Goal: Check status

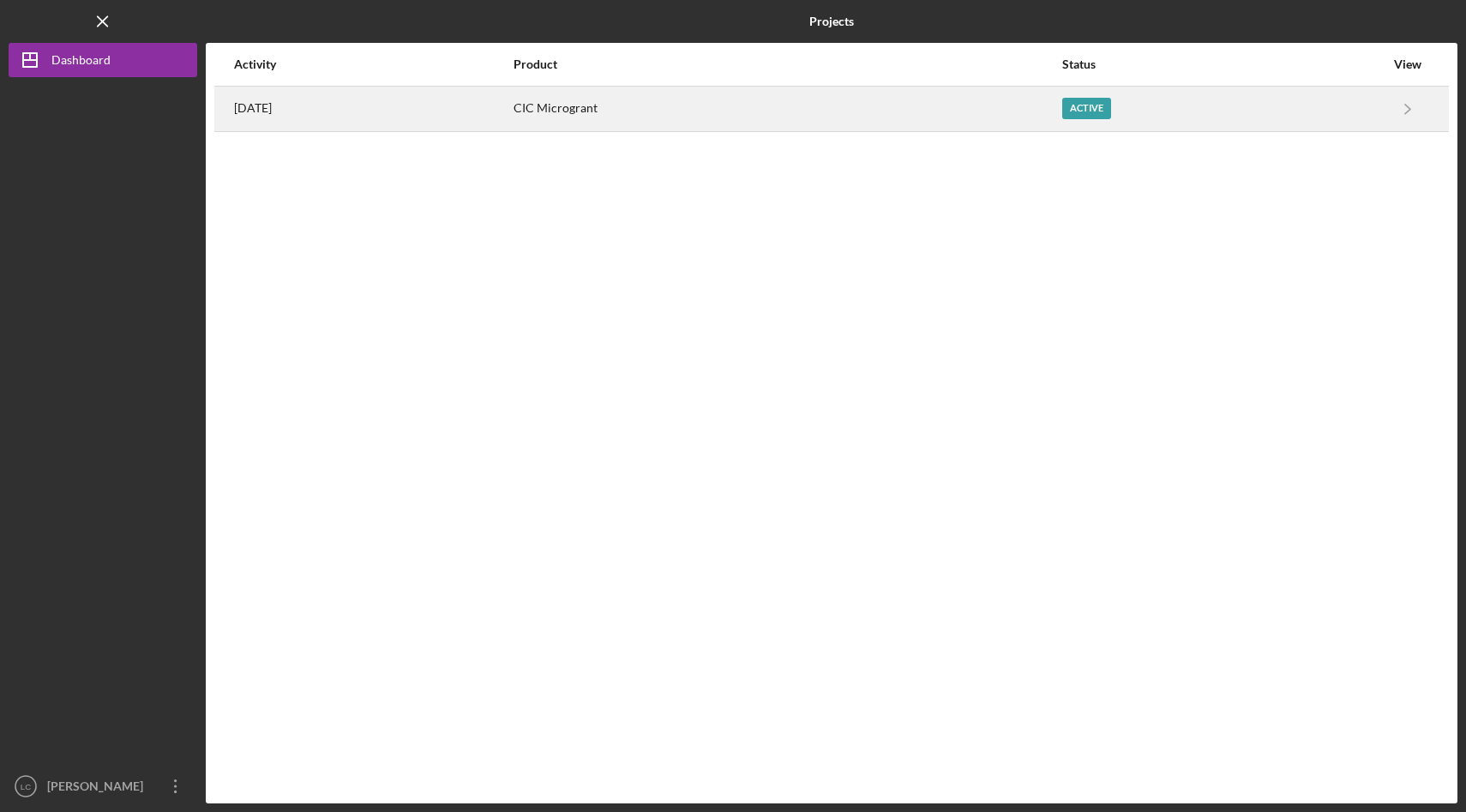
click at [495, 105] on div "[DATE]" at bounding box center [373, 109] width 278 height 43
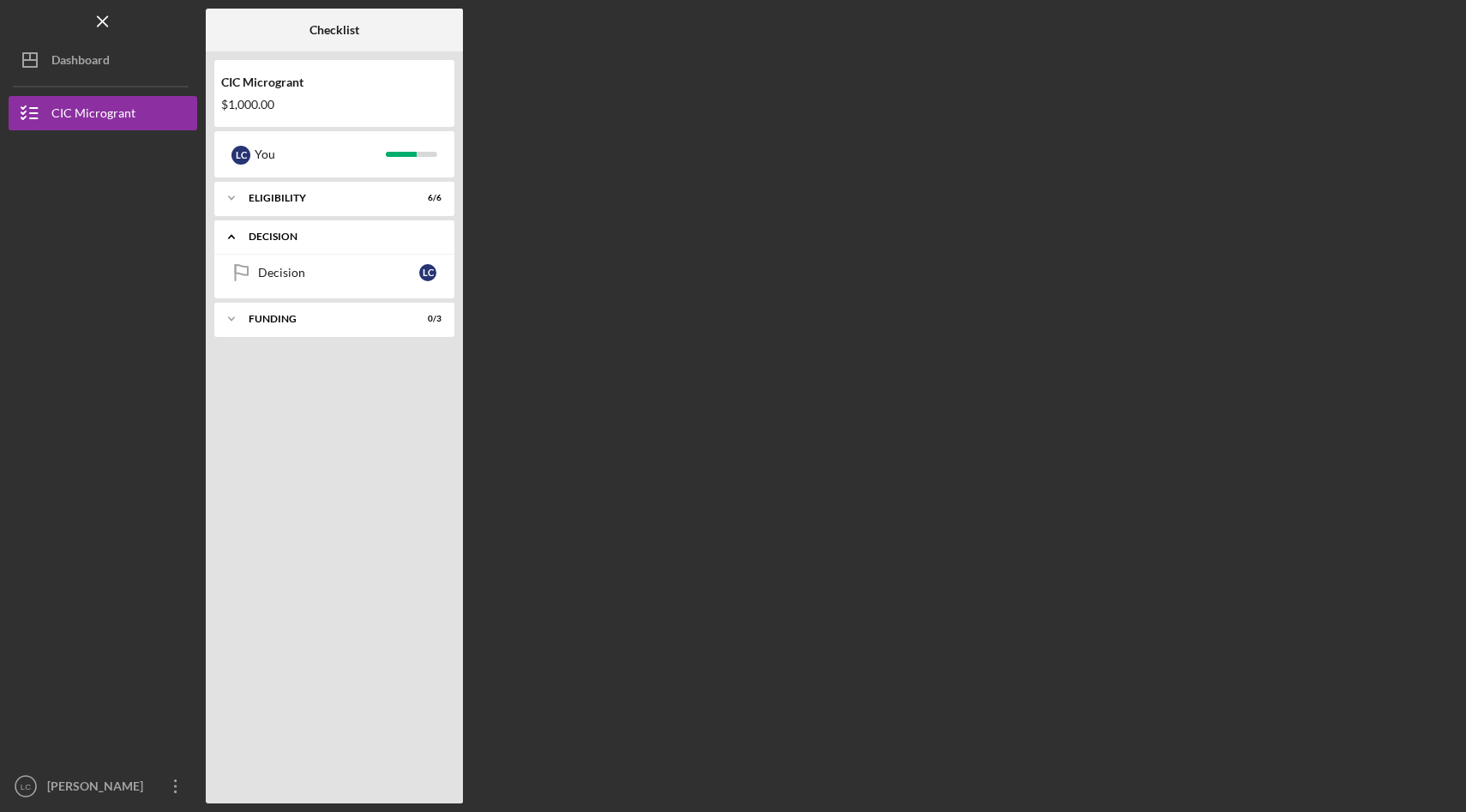
click at [236, 236] on icon "Icon/Expander" at bounding box center [231, 237] width 35 height 35
click at [236, 195] on icon "Icon/Expander" at bounding box center [231, 197] width 35 height 35
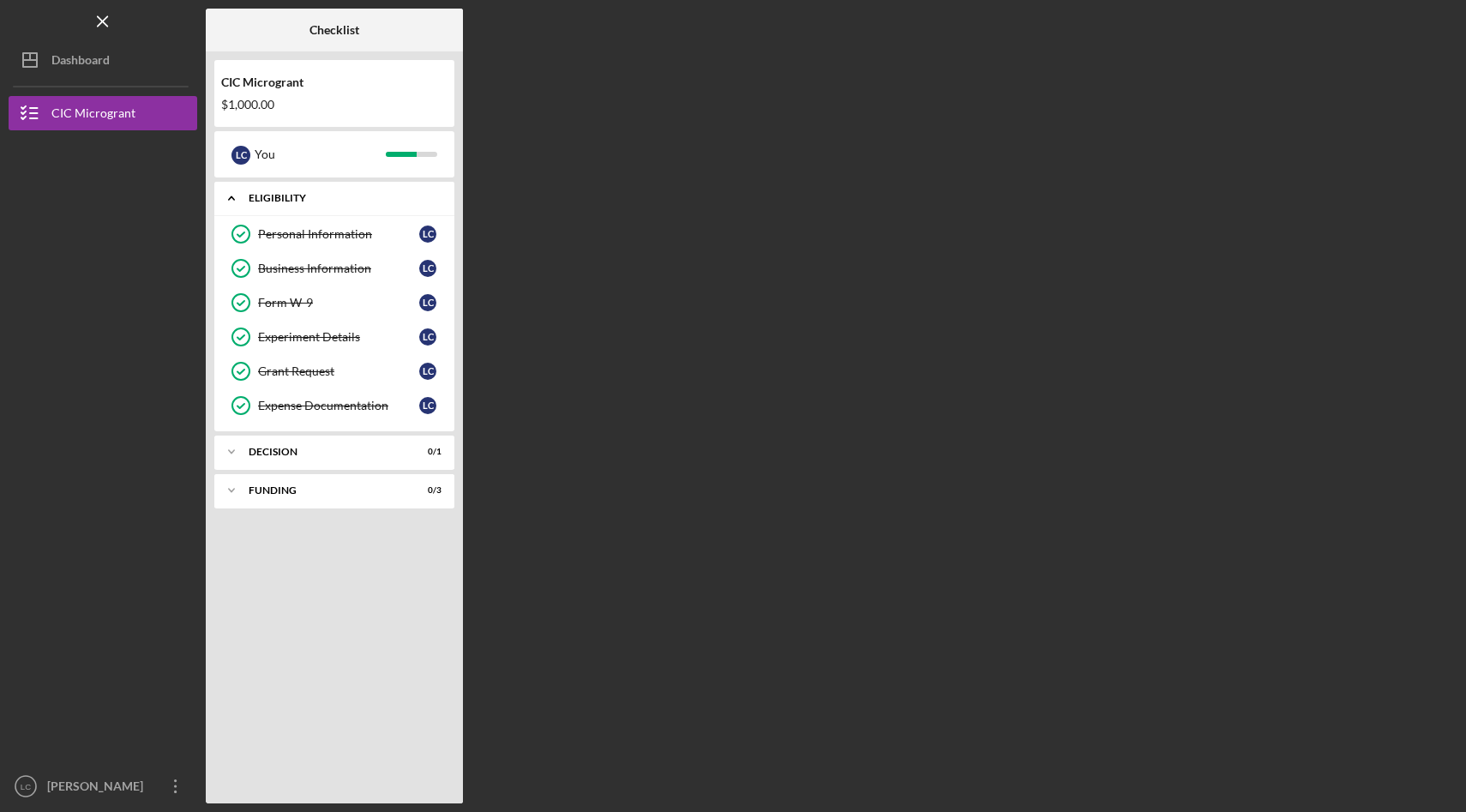
click at [236, 195] on icon "Icon/Expander" at bounding box center [231, 197] width 35 height 35
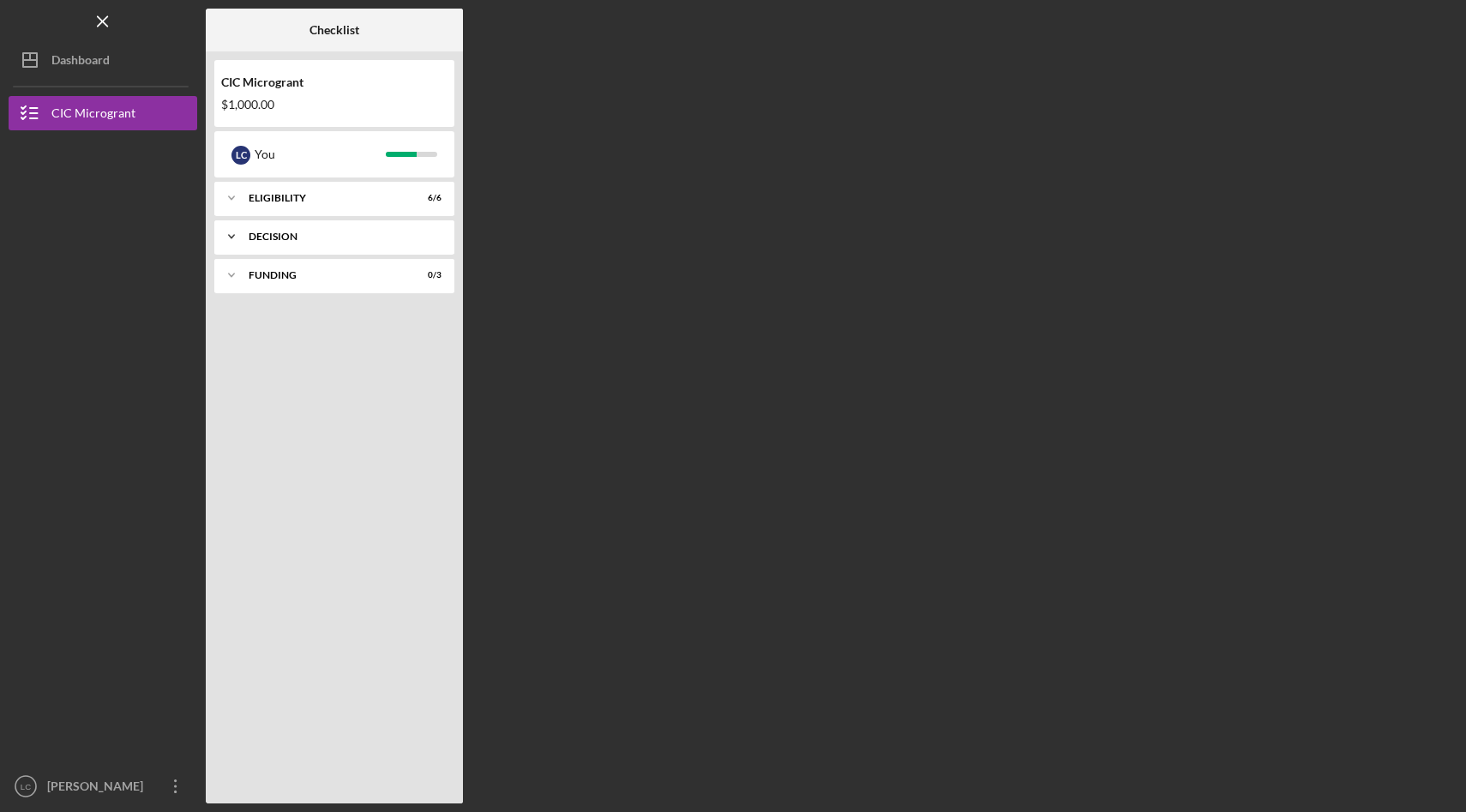
click at [231, 231] on icon "Icon/Expander" at bounding box center [231, 237] width 35 height 35
click at [231, 232] on icon "Icon/Expander" at bounding box center [231, 237] width 35 height 35
